Goal: Find specific page/section: Find specific page/section

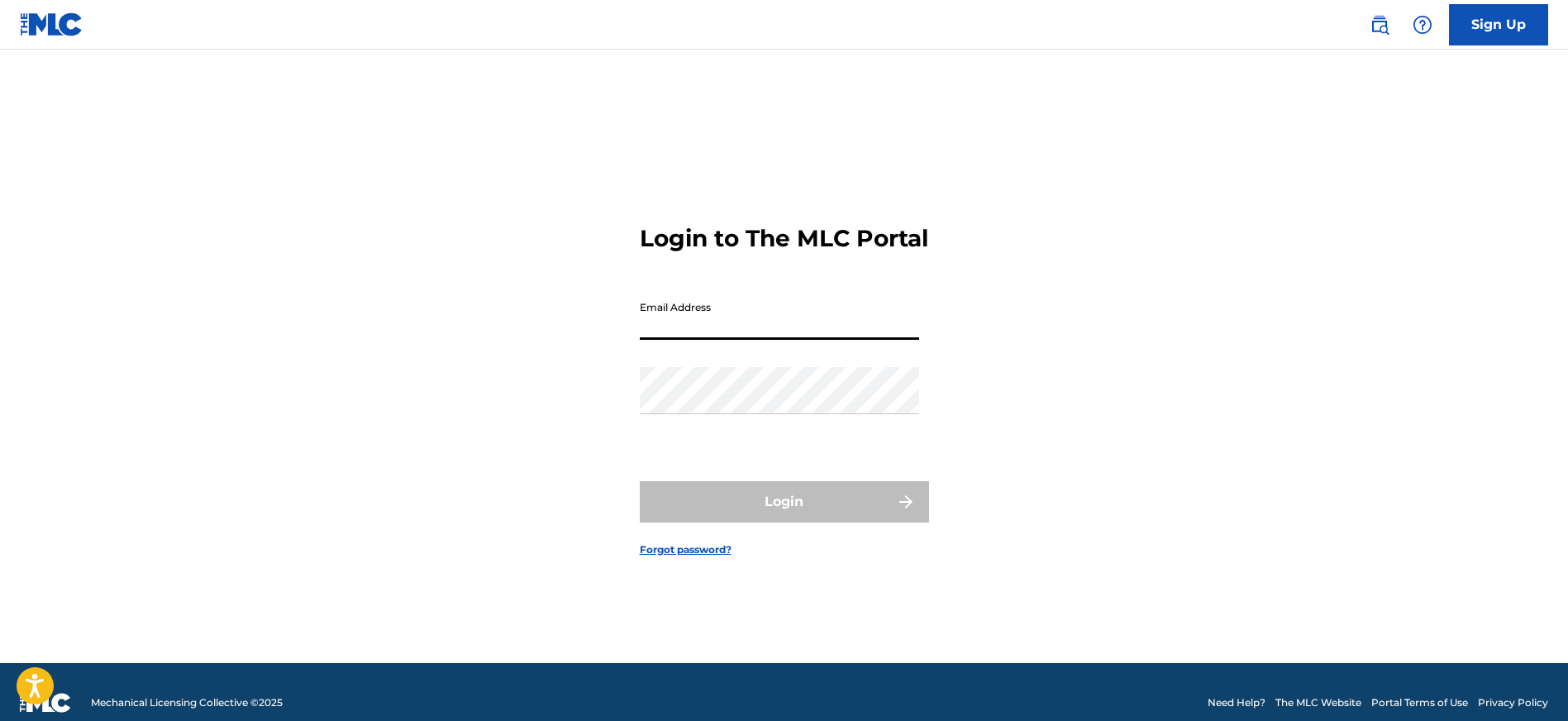
click at [890, 340] on input "Email Address" at bounding box center [779, 316] width 279 height 48
type input "[EMAIL_ADDRESS][DOMAIN_NAME]"
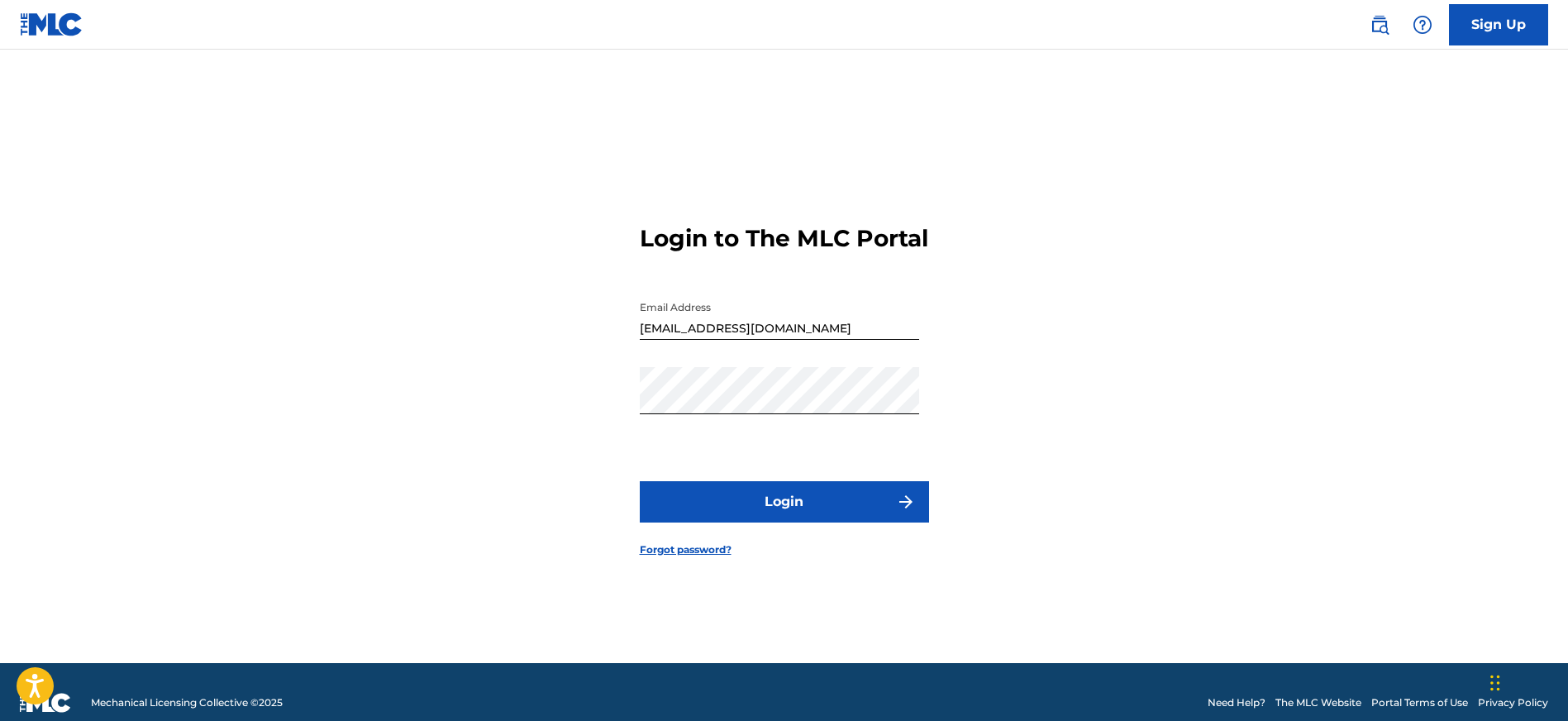
click at [761, 518] on button "Login" at bounding box center [784, 502] width 289 height 42
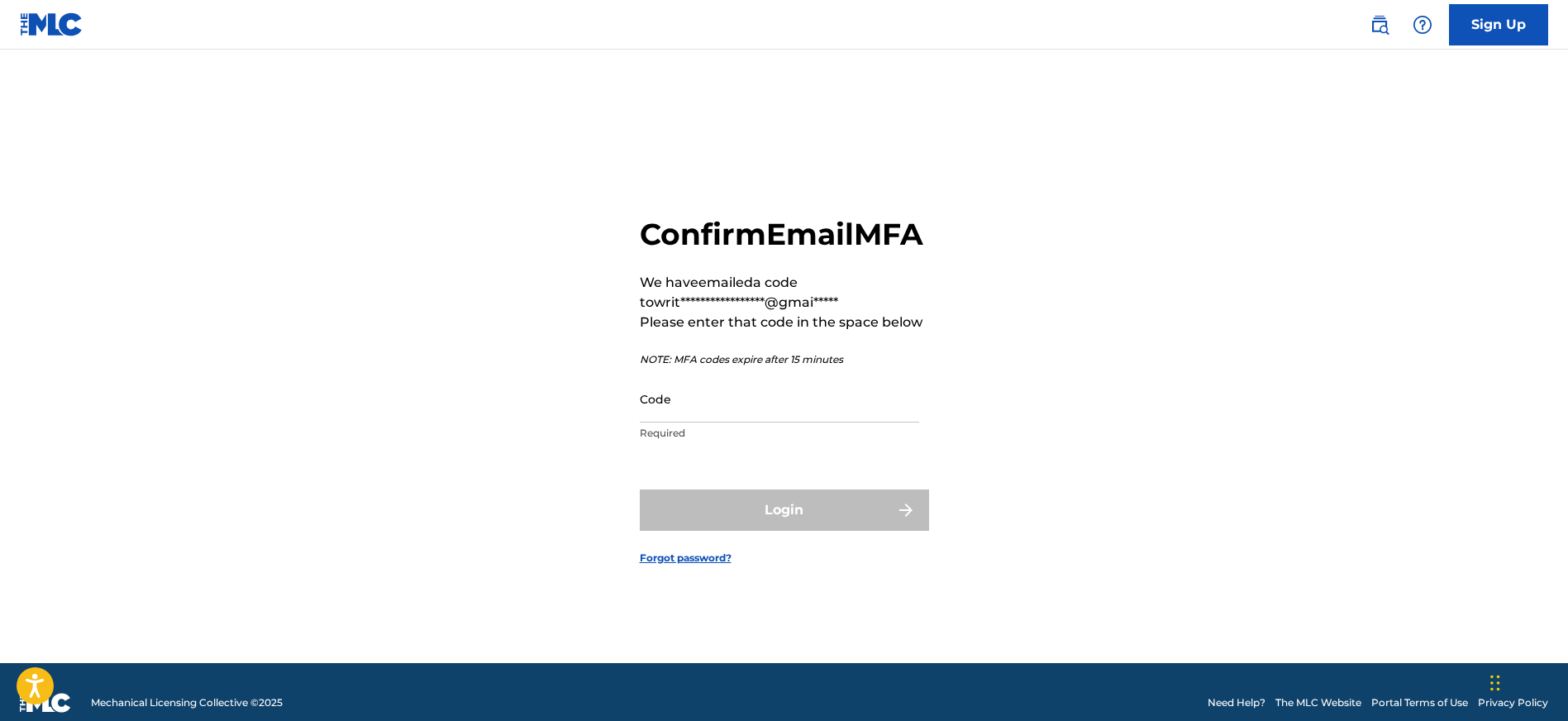
click at [863, 423] on input "Code" at bounding box center [779, 399] width 279 height 48
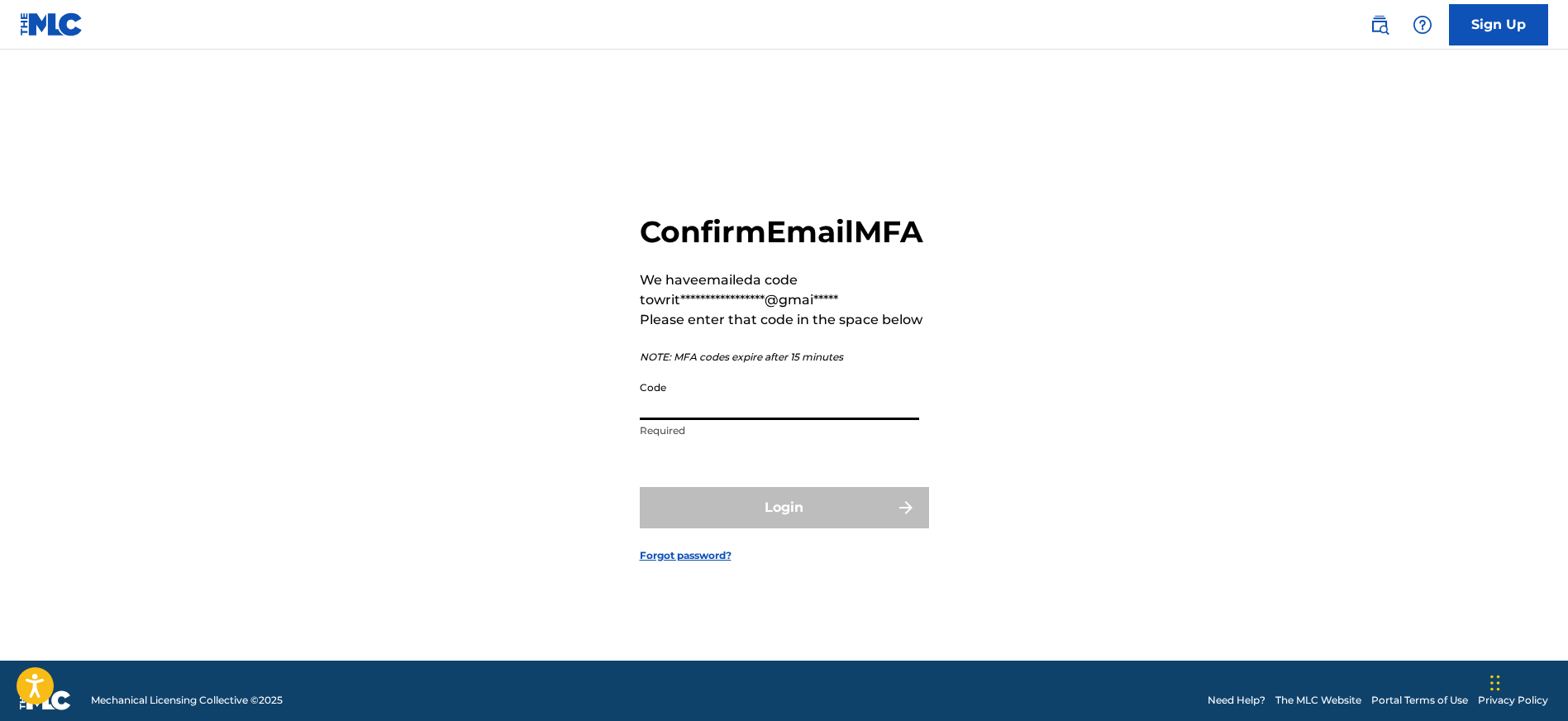
click at [867, 416] on input "Code" at bounding box center [779, 396] width 279 height 48
paste input "762864"
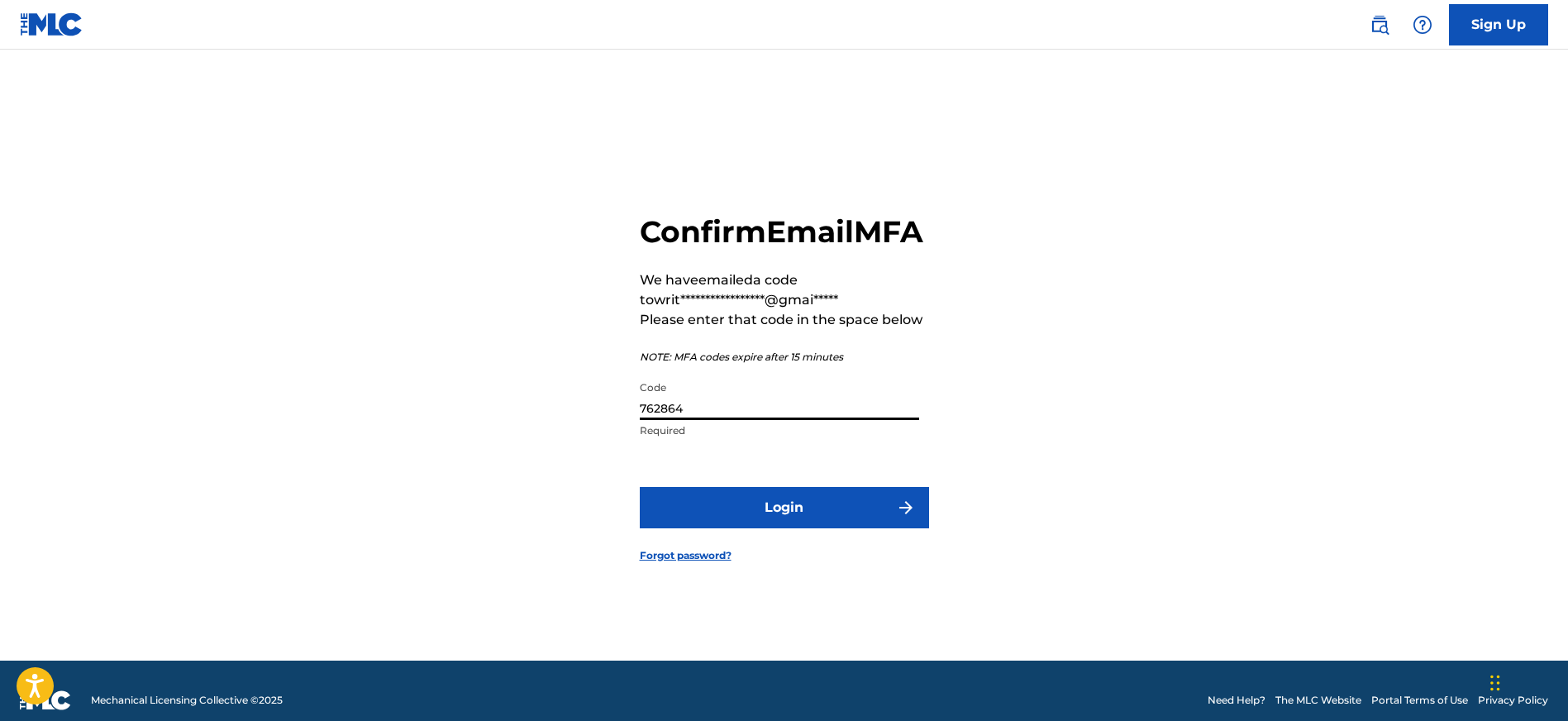
type input "762864"
click at [785, 528] on button "Login" at bounding box center [784, 508] width 289 height 42
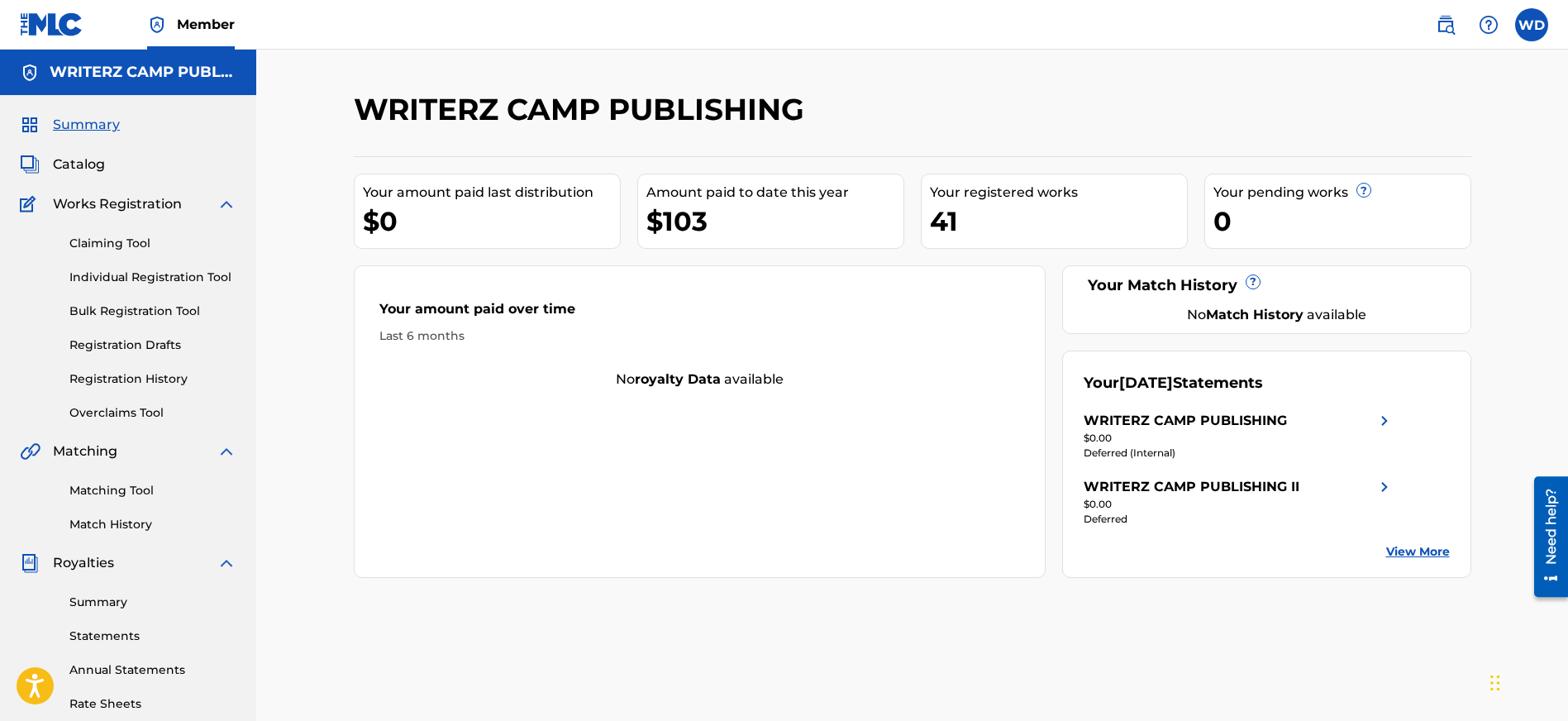
click at [87, 154] on span "Catalog" at bounding box center [78, 164] width 52 height 20
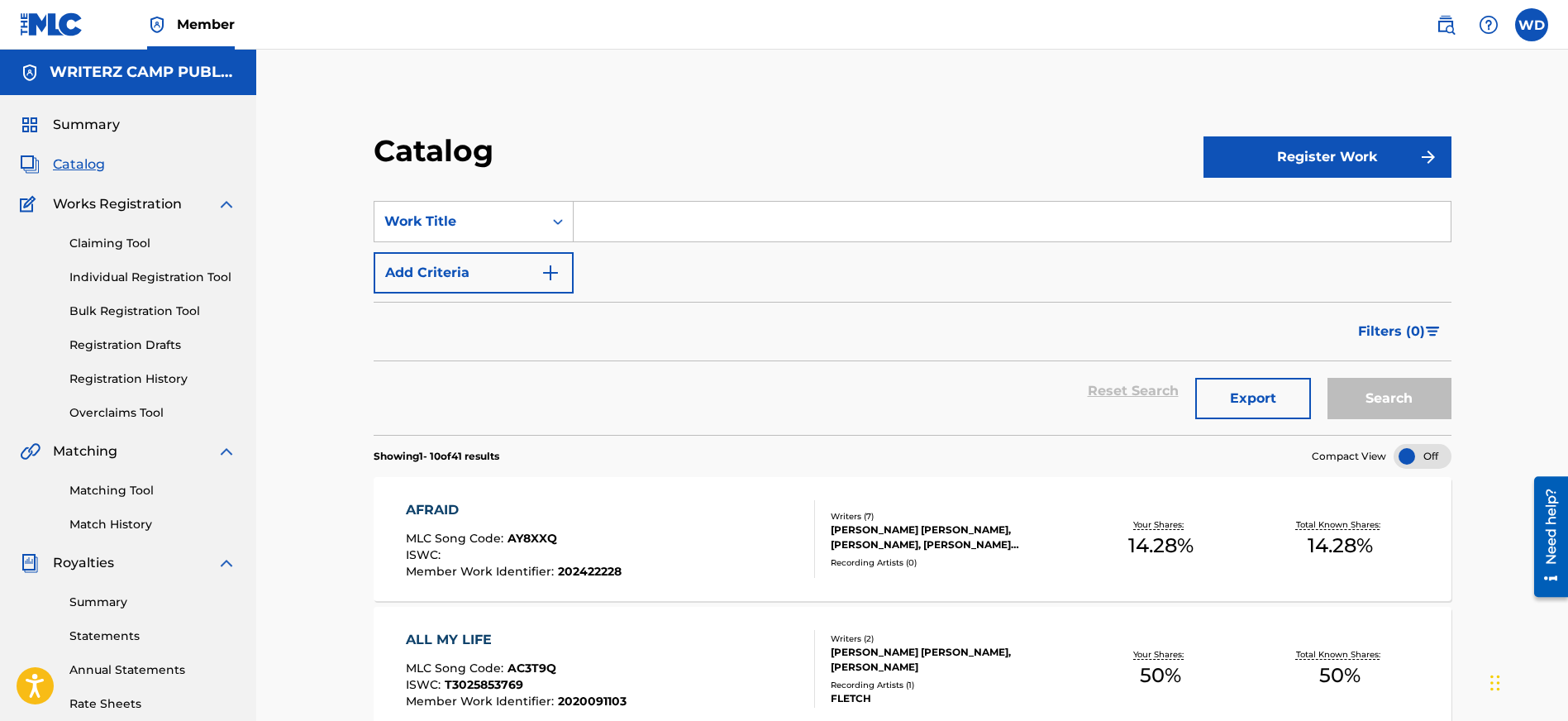
click at [696, 531] on div "AFRAID MLC Song Code : AY8XXQ ISWC : Member Work Identifier : 202422228" at bounding box center [611, 539] width 410 height 78
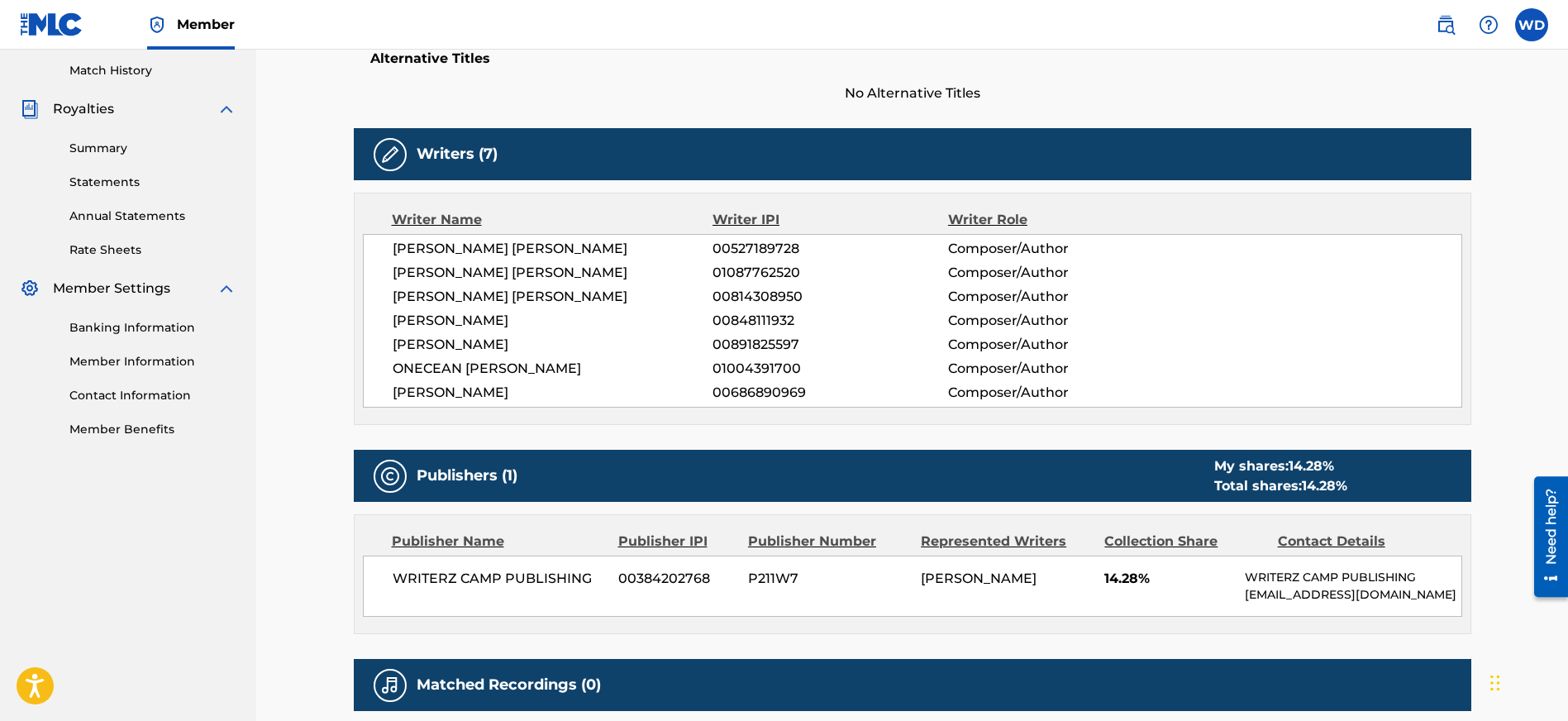
scroll to position [452, 0]
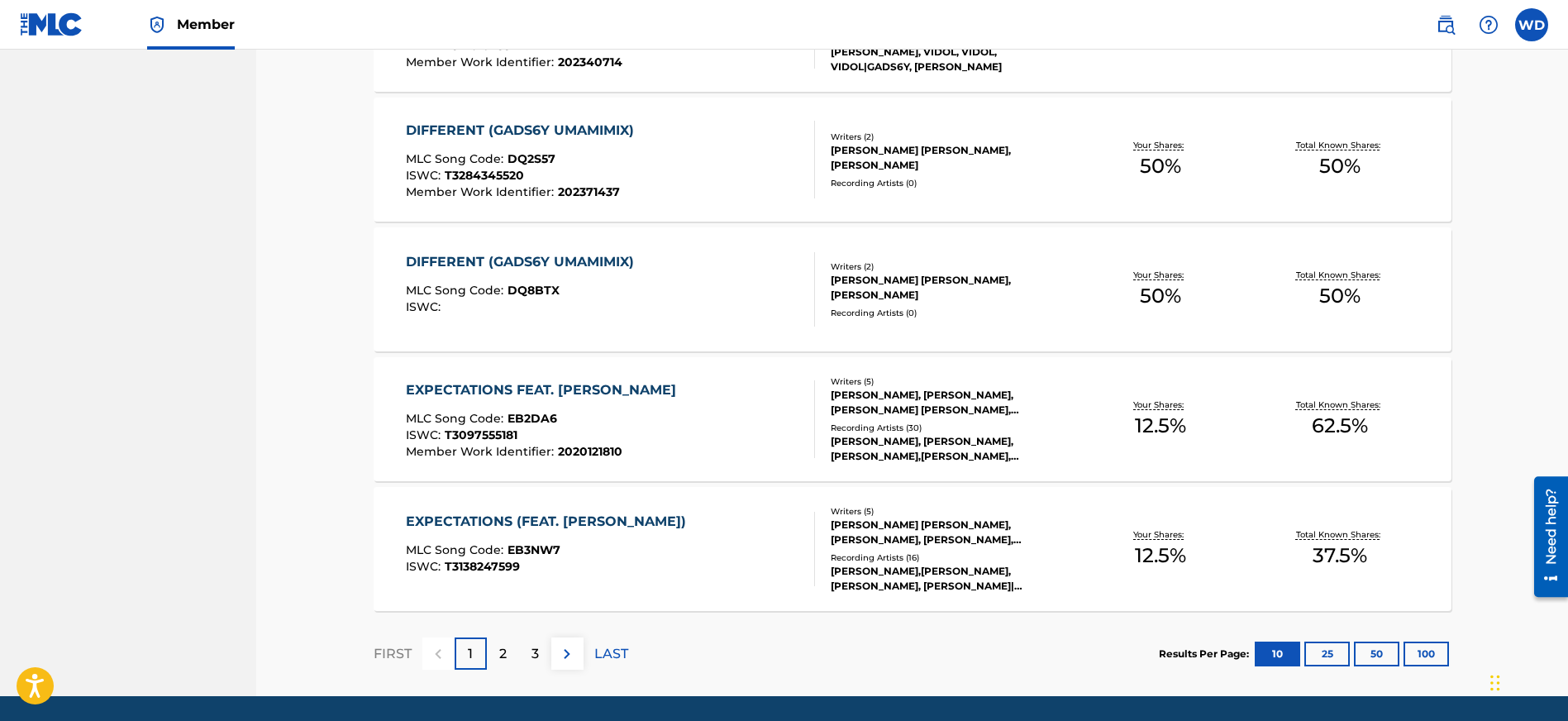
scroll to position [1213, 0]
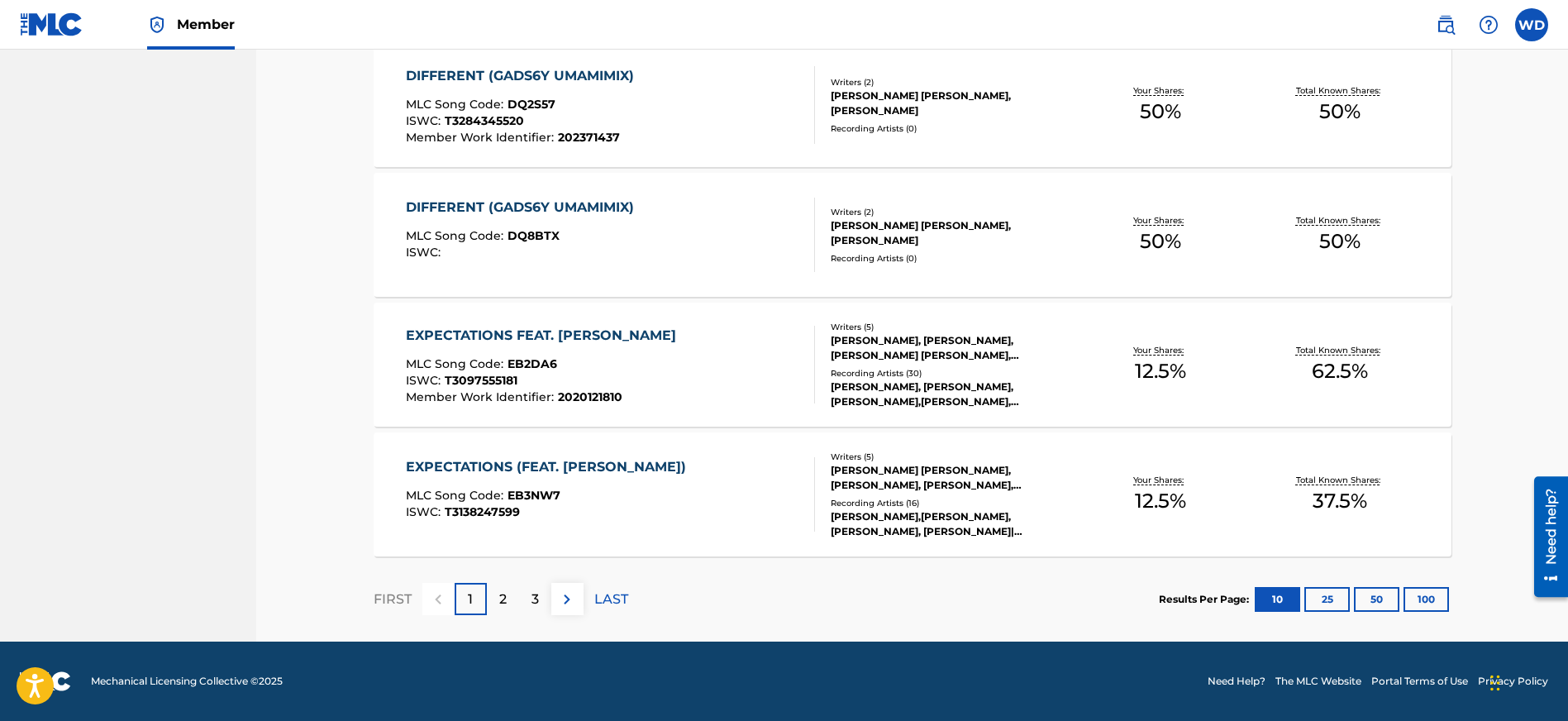
click at [1395, 605] on button "50" at bounding box center [1377, 600] width 46 height 25
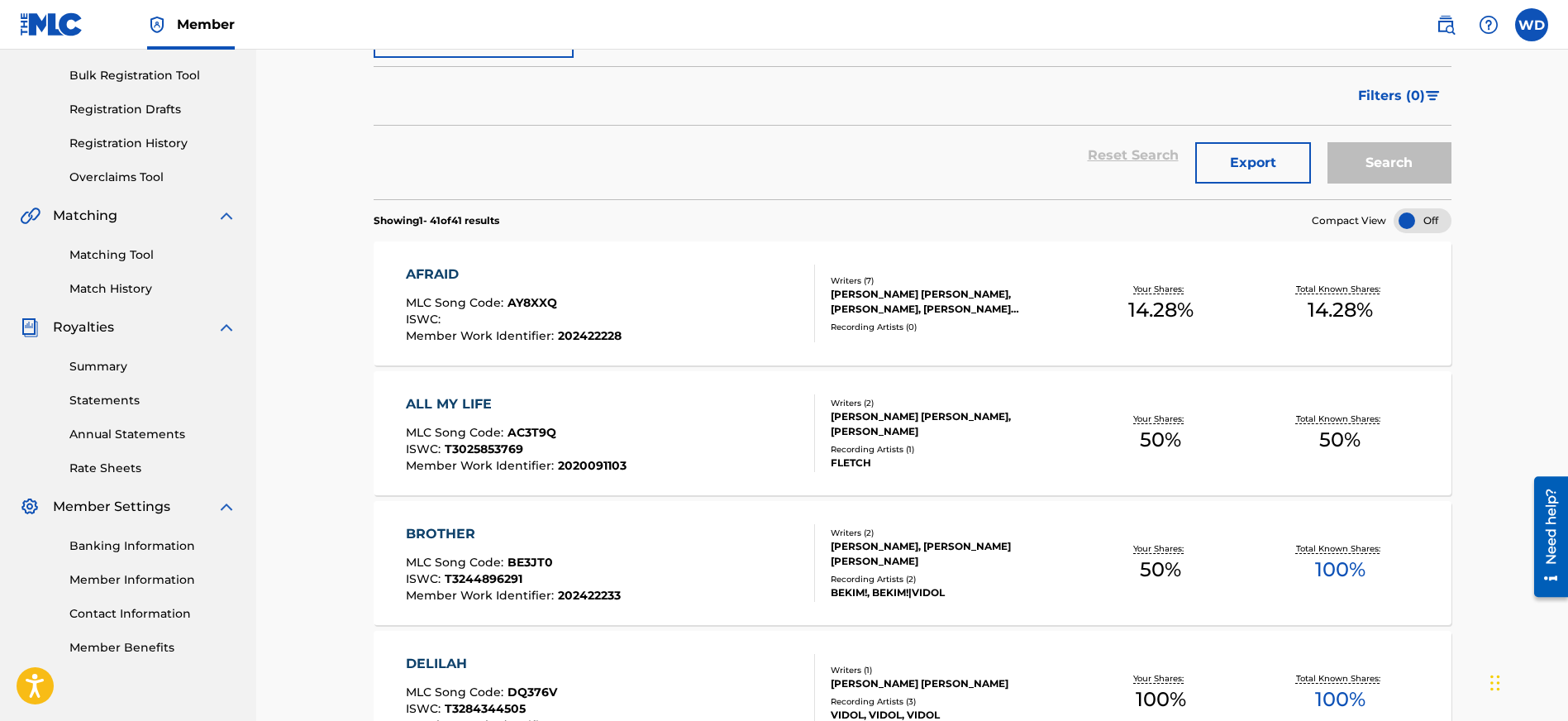
scroll to position [214, 0]
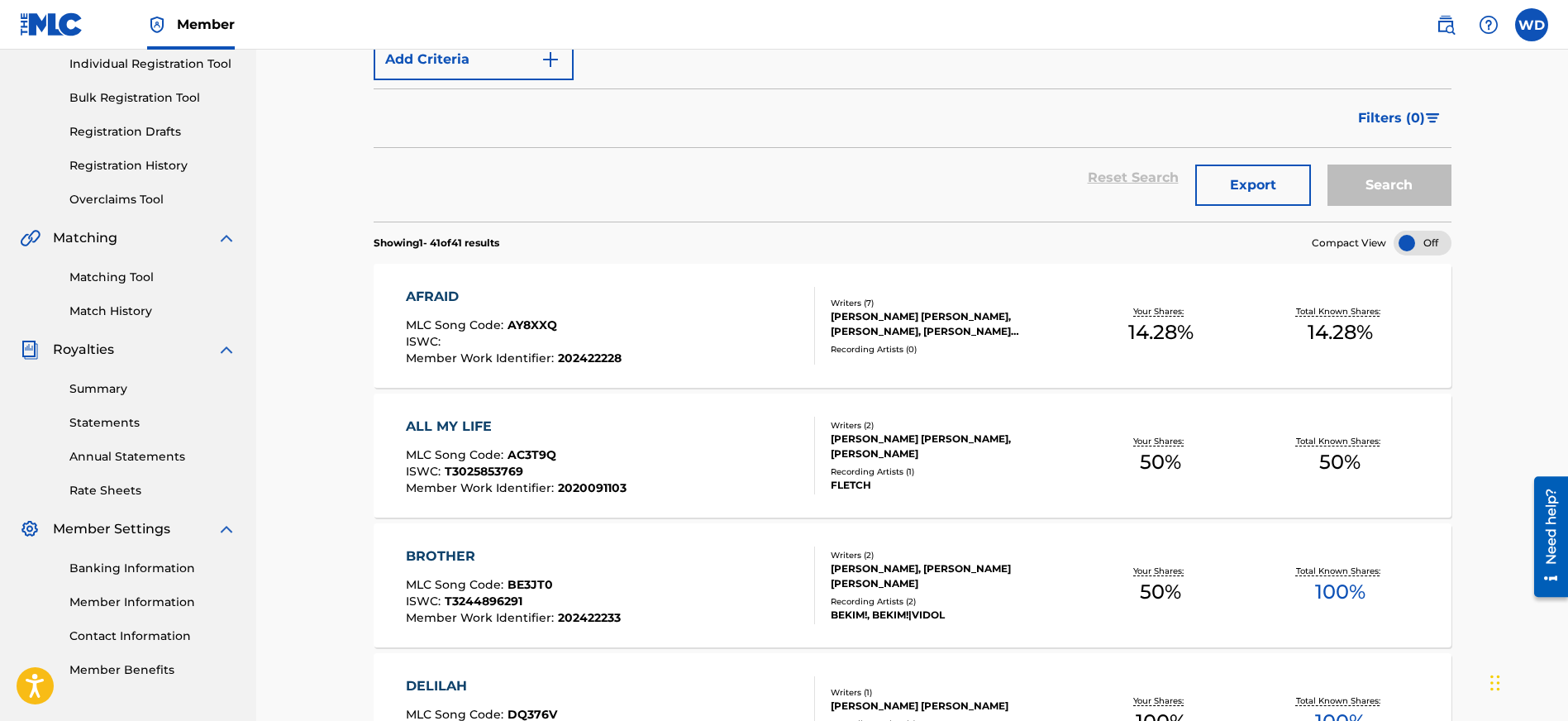
click at [613, 325] on div "MLC Song Code : AY8XXQ" at bounding box center [514, 328] width 216 height 17
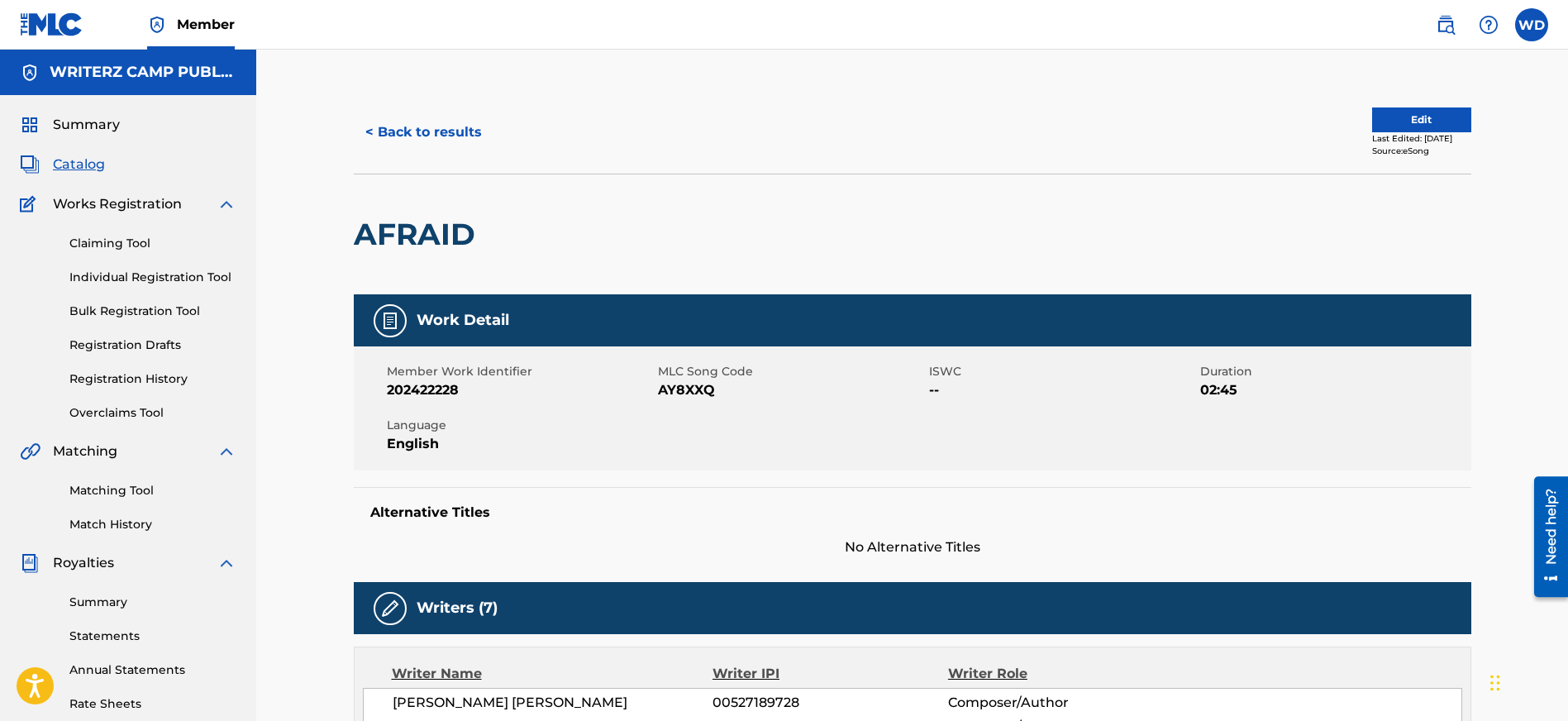
click at [380, 132] on button "< Back to results" at bounding box center [424, 133] width 140 height 42
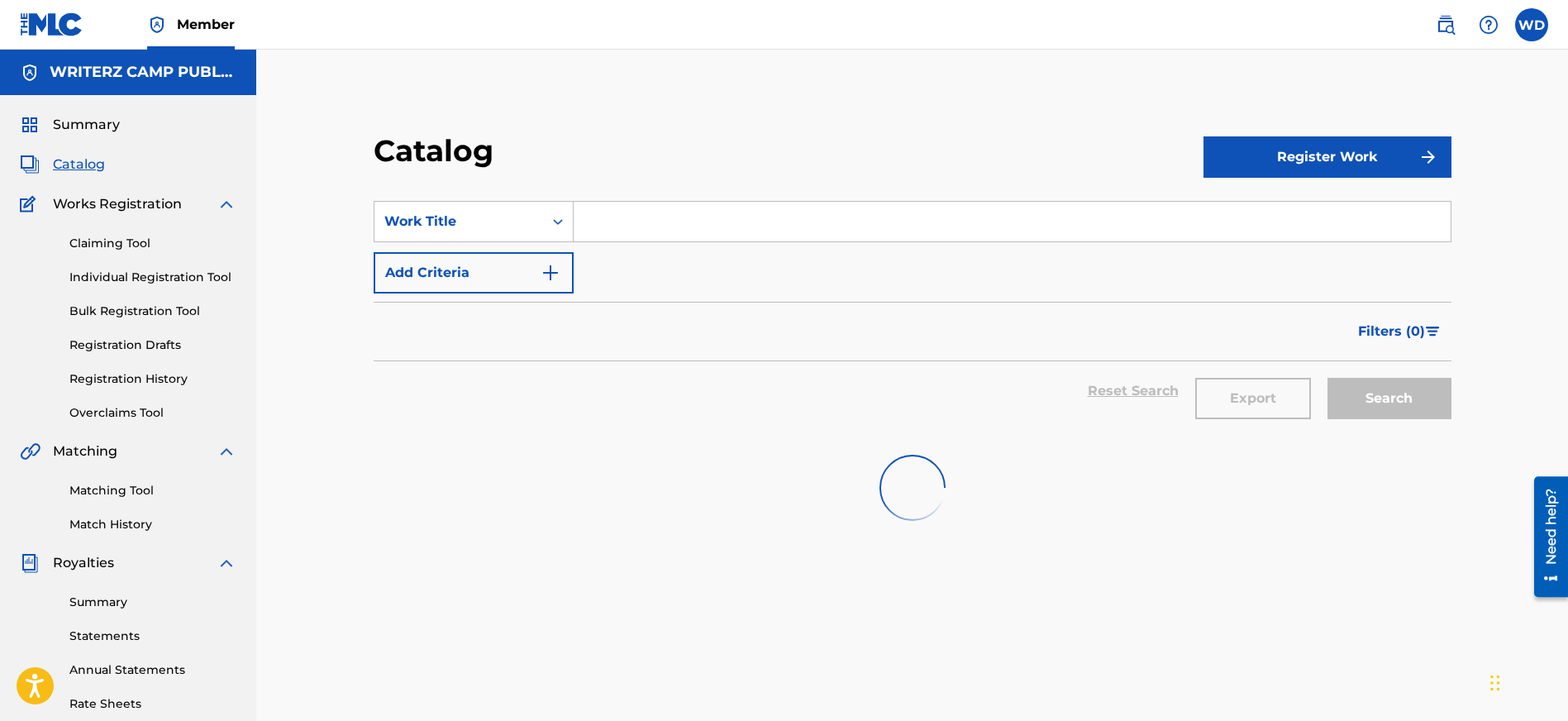
scroll to position [214, 0]
